Goal: Navigation & Orientation: Go to known website

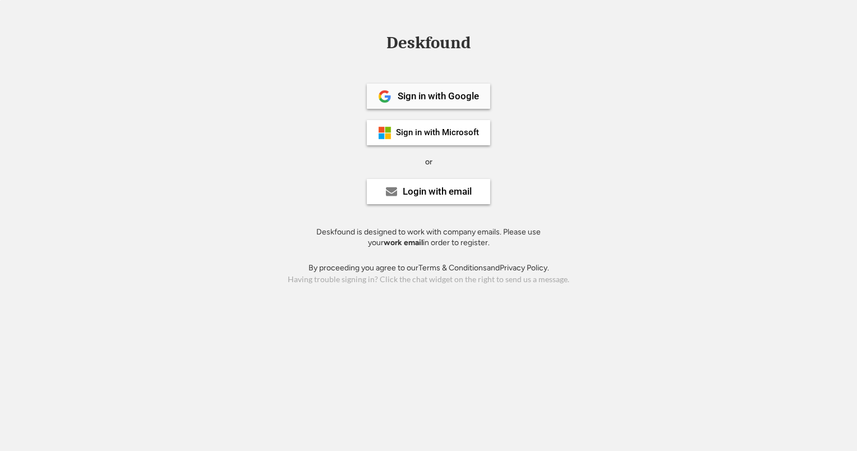
click at [439, 94] on div "Sign in with Google" at bounding box center [438, 96] width 81 height 10
click at [439, 134] on div "Sign in with Microsoft" at bounding box center [437, 132] width 83 height 8
click at [462, 131] on div "Sign in with Microsoft" at bounding box center [437, 132] width 83 height 8
click at [426, 96] on div "Sign in with Google" at bounding box center [438, 96] width 81 height 10
click at [463, 96] on div "Sign in with Google" at bounding box center [438, 96] width 81 height 10
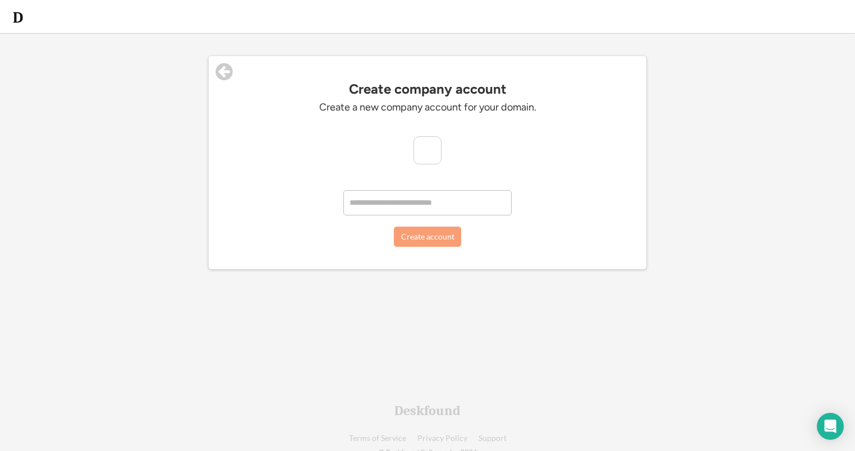
click at [407, 203] on input "input" at bounding box center [427, 202] width 168 height 25
click at [223, 72] on icon at bounding box center [224, 72] width 20 height 20
